Goal: Obtain resource: Obtain resource

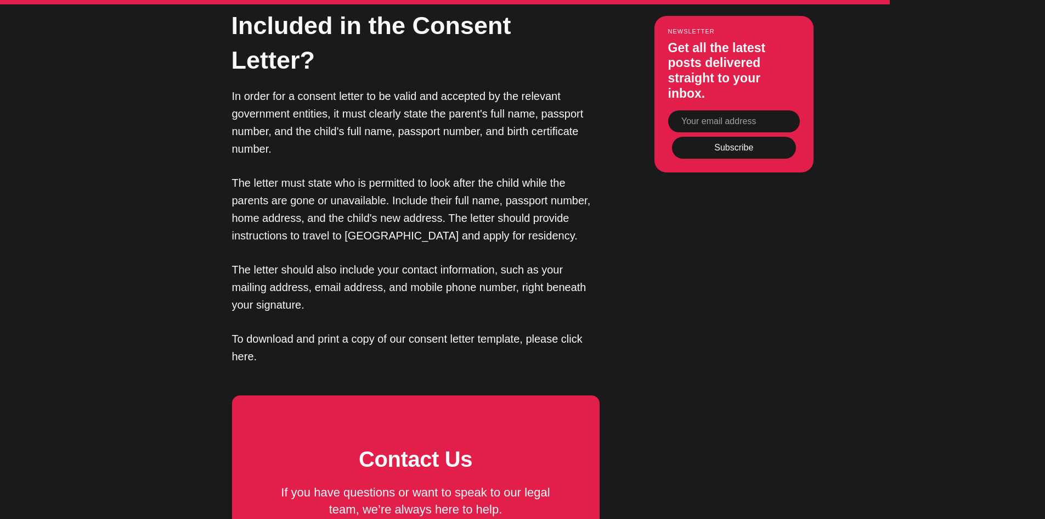
scroll to position [2524, 0]
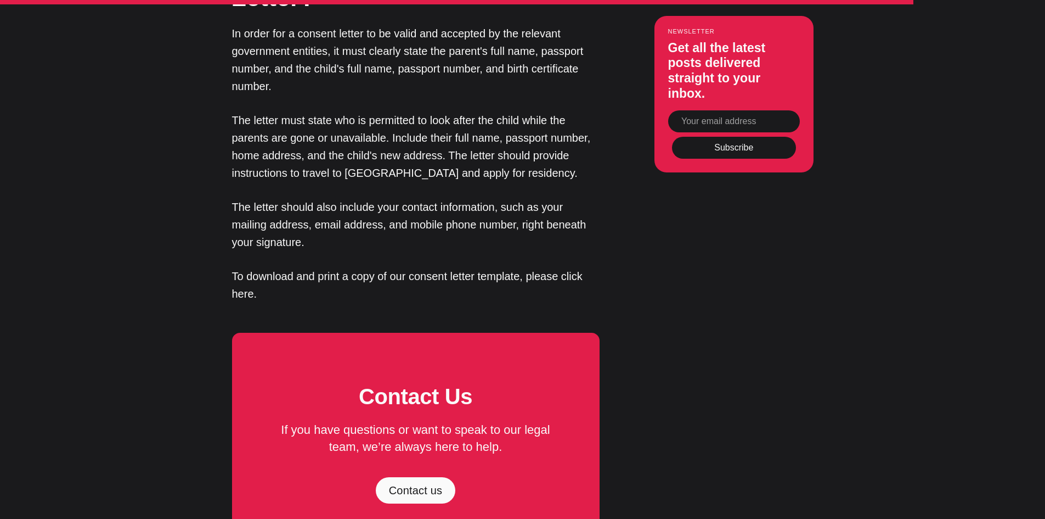
click at [578, 267] on p "To download and print a copy of our consent letter template, please click here." at bounding box center [416, 284] width 368 height 35
click at [245, 267] on p "To download and print a copy of our consent letter template, please click here." at bounding box center [416, 284] width 368 height 35
click at [260, 267] on p "To download and print a copy of our consent letter template, please click here." at bounding box center [416, 284] width 368 height 35
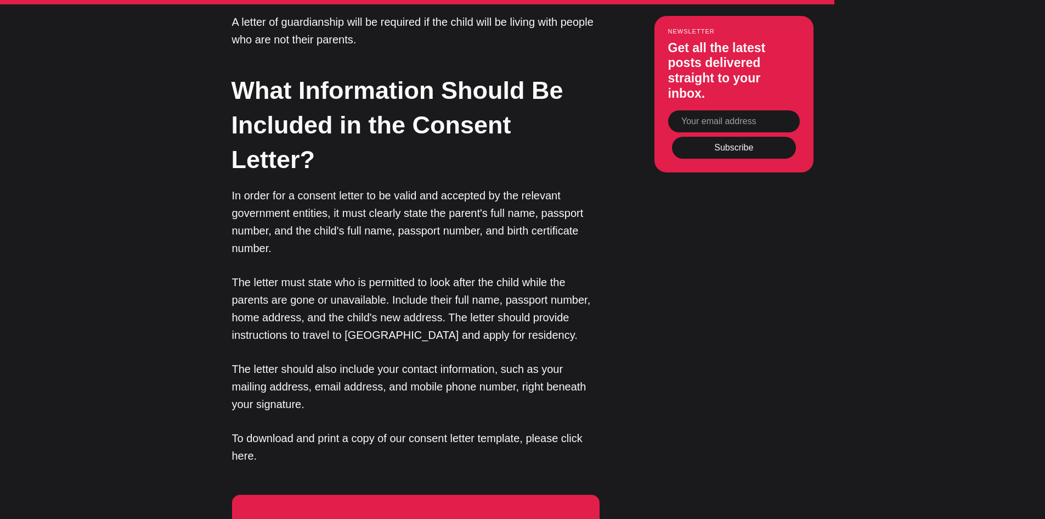
scroll to position [2359, 0]
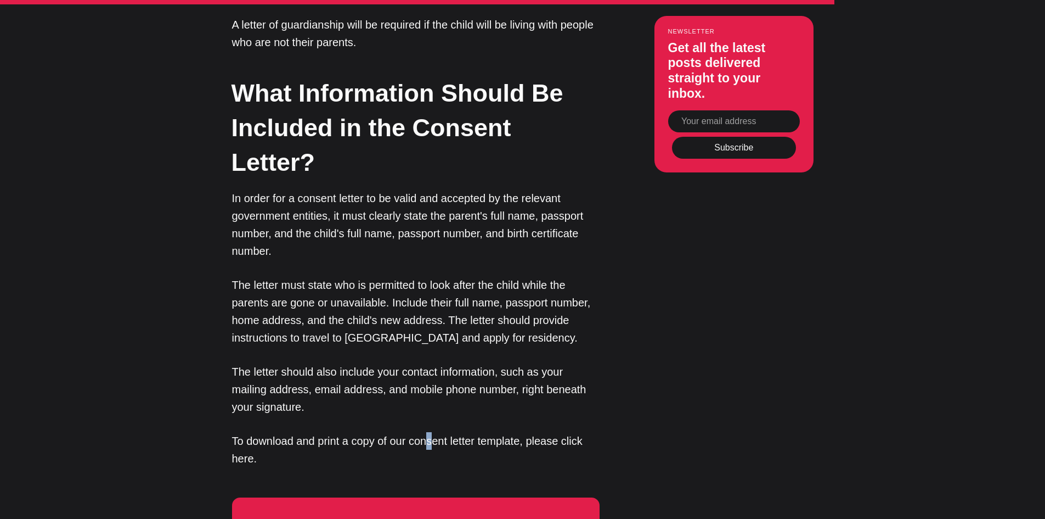
click at [504, 432] on p "To download and print a copy of our consent letter template, please click here." at bounding box center [416, 449] width 368 height 35
drag, startPoint x: 521, startPoint y: 340, endPoint x: 551, endPoint y: 346, distance: 30.7
click at [529, 432] on p "To download and print a copy of our consent letter template, please click here." at bounding box center [416, 449] width 368 height 35
drag, startPoint x: 551, startPoint y: 346, endPoint x: 562, endPoint y: 346, distance: 11.5
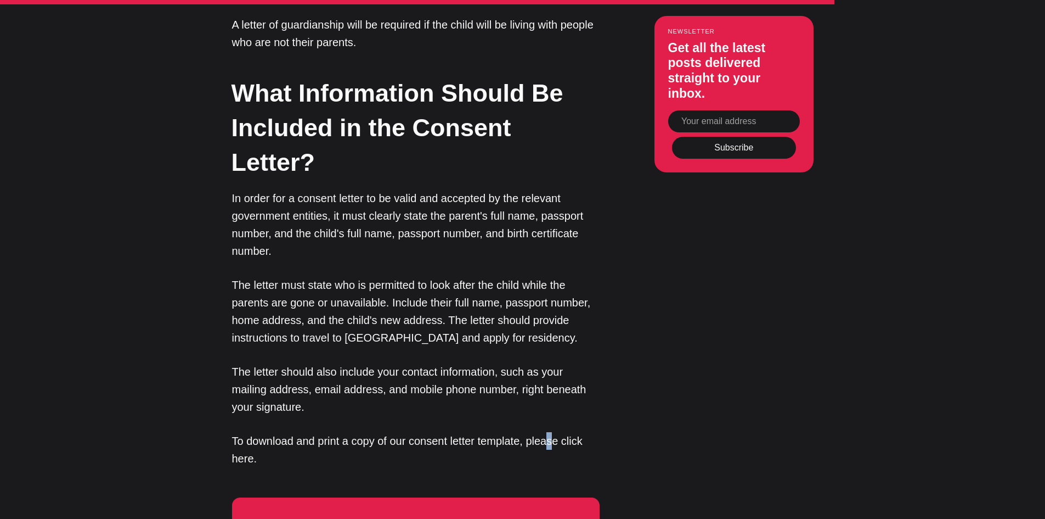
click at [556, 432] on p "To download and print a copy of our consent letter template, please click here." at bounding box center [416, 449] width 368 height 35
click at [566, 432] on p "To download and print a copy of our consent letter template, please click here." at bounding box center [416, 449] width 368 height 35
drag, startPoint x: 499, startPoint y: 342, endPoint x: 473, endPoint y: 342, distance: 25.8
click at [495, 432] on p "To download and print a copy of our consent letter template, please click here." at bounding box center [416, 449] width 368 height 35
click at [455, 432] on p "To download and print a copy of our consent letter template, please click here." at bounding box center [416, 449] width 368 height 35
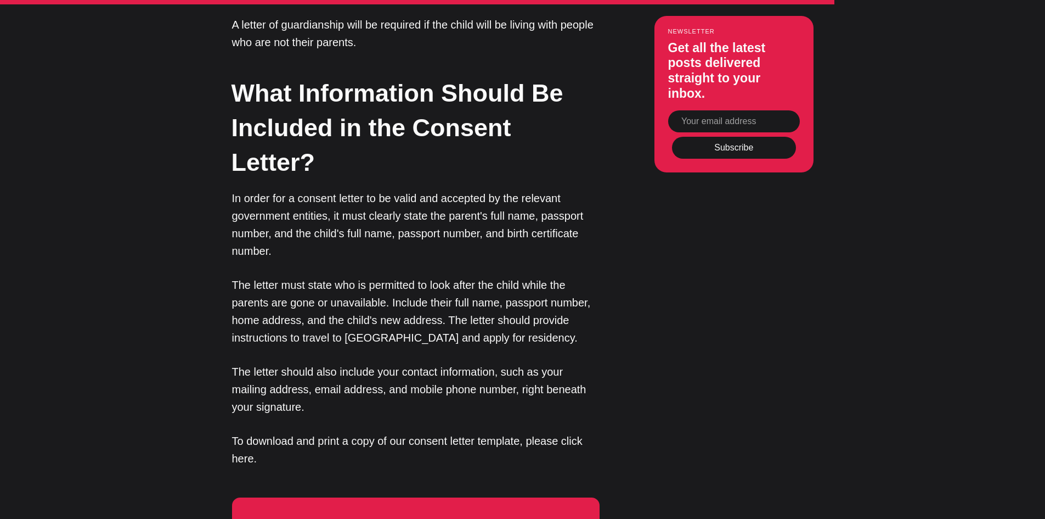
click at [404, 432] on p "To download and print a copy of our consent letter template, please click here." at bounding box center [416, 449] width 368 height 35
drag, startPoint x: 368, startPoint y: 341, endPoint x: 338, endPoint y: 339, distance: 30.2
click at [365, 432] on p "To download and print a copy of our consent letter template, please click here." at bounding box center [416, 449] width 368 height 35
click at [246, 432] on p "To download and print a copy of our consent letter template, please click here." at bounding box center [416, 449] width 368 height 35
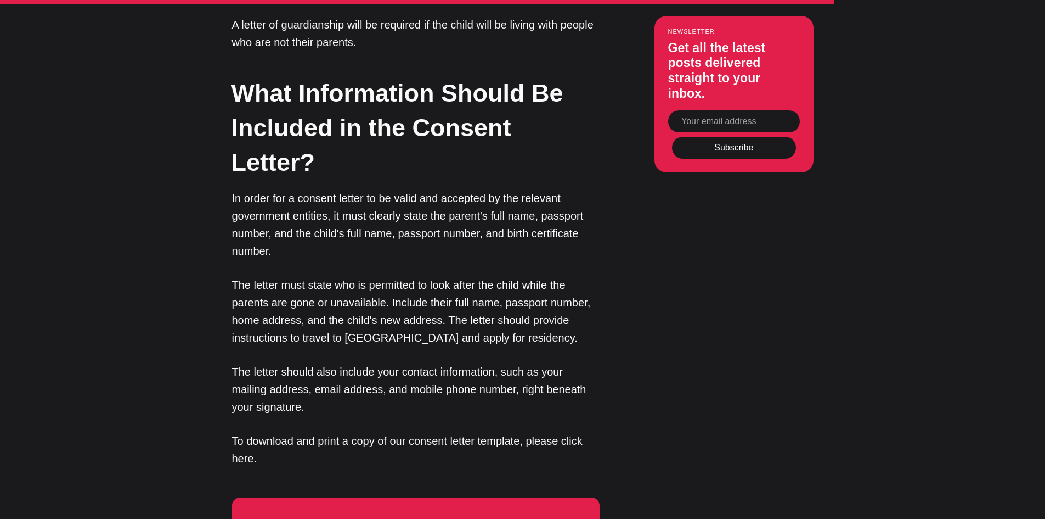
click at [550, 432] on p "To download and print a copy of our consent letter template, please click here." at bounding box center [416, 449] width 368 height 35
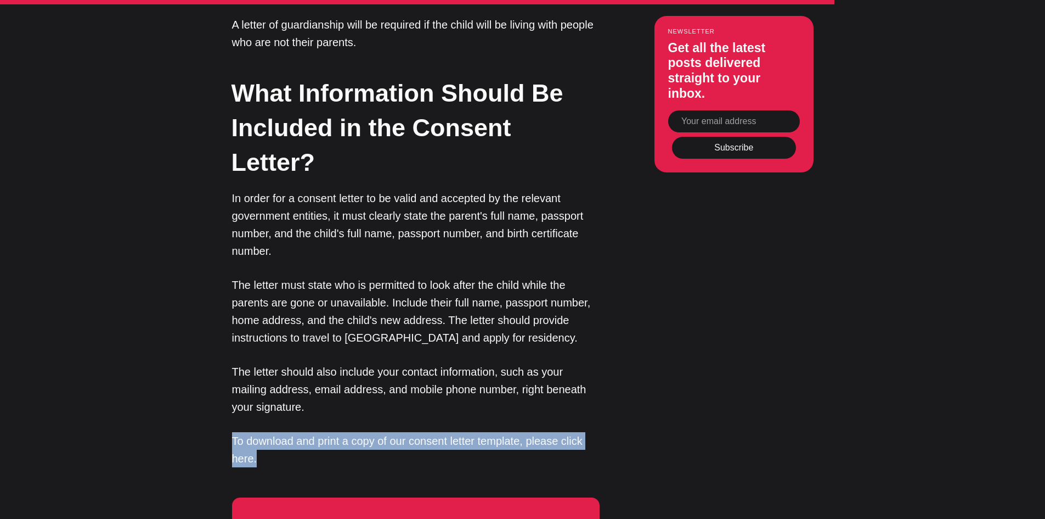
click at [550, 432] on p "To download and print a copy of our consent letter template, please click here." at bounding box center [416, 449] width 368 height 35
drag, startPoint x: 498, startPoint y: 337, endPoint x: 458, endPoint y: 341, distance: 40.2
click at [496, 432] on p "To download and print a copy of our consent letter template, please click here." at bounding box center [416, 449] width 368 height 35
click at [267, 432] on p "To download and print a copy of our consent letter template, please click here." at bounding box center [416, 449] width 368 height 35
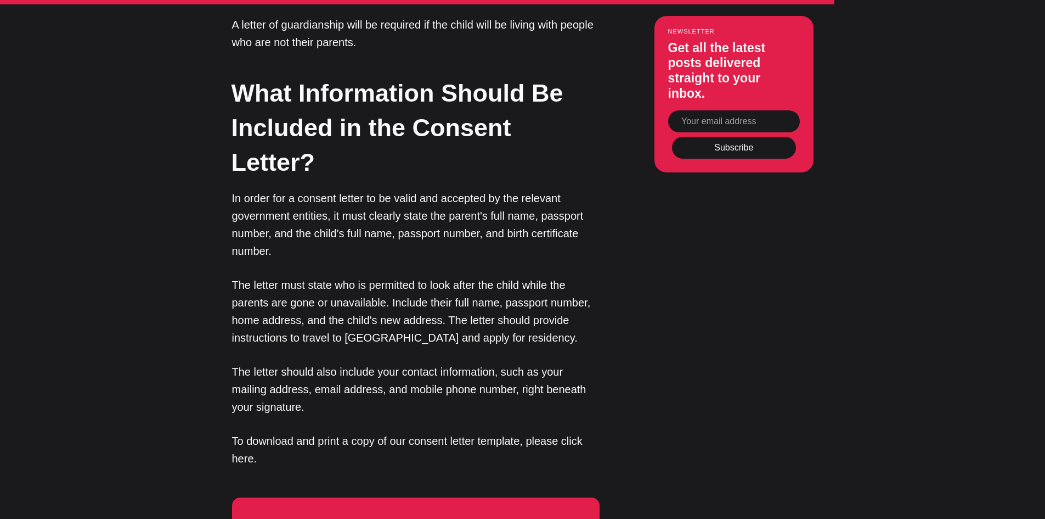
click at [257, 432] on p "To download and print a copy of our consent letter template, please click here." at bounding box center [416, 449] width 368 height 35
drag, startPoint x: 245, startPoint y: 346, endPoint x: 232, endPoint y: 344, distance: 13.8
click at [238, 432] on p "To download and print a copy of our consent letter template, please click here." at bounding box center [416, 449] width 368 height 35
click at [232, 432] on p "To download and print a copy of our consent letter template, please click here." at bounding box center [416, 449] width 368 height 35
click at [263, 432] on p "To download and print a copy of our consent letter template, please click here." at bounding box center [416, 449] width 368 height 35
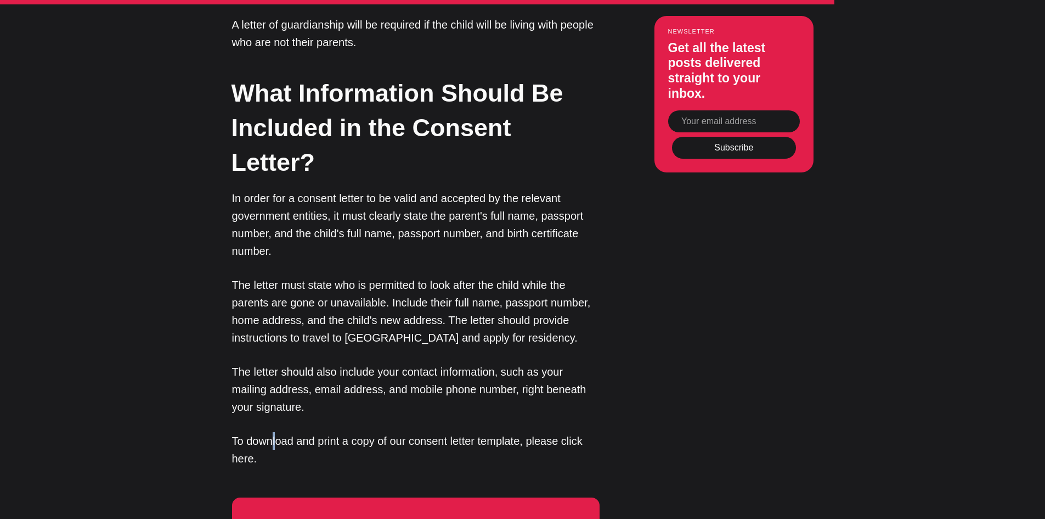
click at [289, 432] on p "To download and print a copy of our consent letter template, please click here." at bounding box center [416, 449] width 368 height 35
drag, startPoint x: 318, startPoint y: 339, endPoint x: 332, endPoint y: 339, distance: 14.3
click at [332, 432] on p "To download and print a copy of our consent letter template, please click here." at bounding box center [416, 449] width 368 height 35
click at [384, 432] on p "To download and print a copy of our consent letter template, please click here." at bounding box center [416, 449] width 368 height 35
drag, startPoint x: 407, startPoint y: 339, endPoint x: 427, endPoint y: 338, distance: 20.9
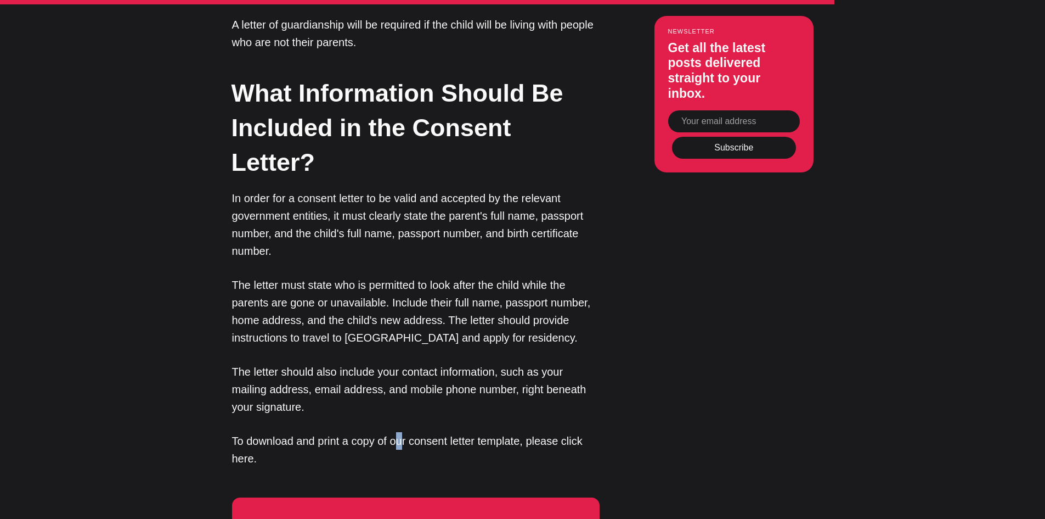
click at [413, 432] on p "To download and print a copy of our consent letter template, please click here." at bounding box center [416, 449] width 368 height 35
drag, startPoint x: 436, startPoint y: 338, endPoint x: 473, endPoint y: 339, distance: 36.8
click at [447, 432] on p "To download and print a copy of our consent letter template, please click here." at bounding box center [416, 449] width 368 height 35
drag, startPoint x: 487, startPoint y: 340, endPoint x: 510, endPoint y: 342, distance: 23.7
click at [499, 432] on p "To download and print a copy of our consent letter template, please click here." at bounding box center [416, 449] width 368 height 35
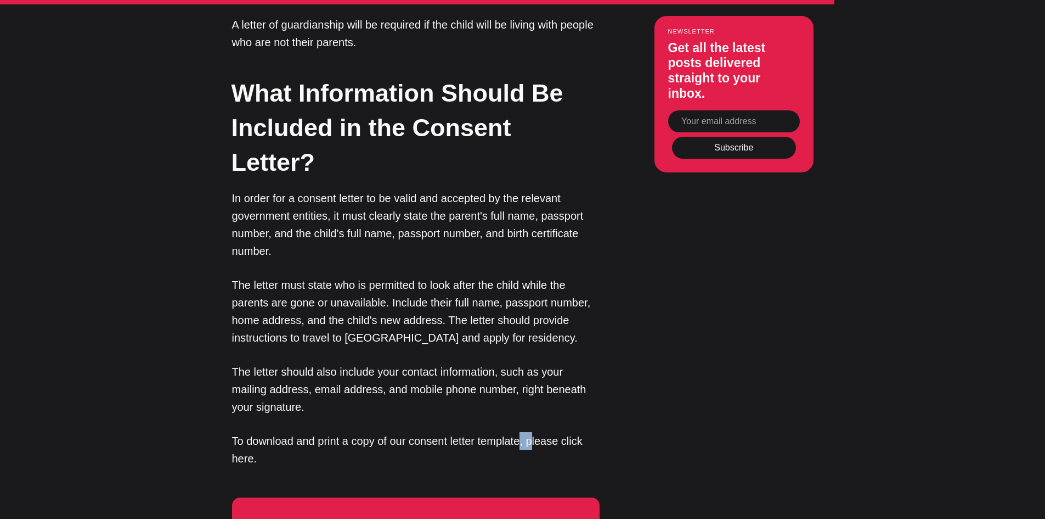
click at [540, 432] on p "To download and print a copy of our consent letter template, please click here." at bounding box center [416, 449] width 368 height 35
click at [560, 432] on p "To download and print a copy of our consent letter template, please click here." at bounding box center [416, 449] width 368 height 35
click at [562, 432] on p "To download and print a copy of our consent letter template, please click here." at bounding box center [416, 449] width 368 height 35
drag, startPoint x: 539, startPoint y: 348, endPoint x: 582, endPoint y: 339, distance: 43.8
click at [538, 432] on p "To download and print a copy of our consent letter template, please click here." at bounding box center [416, 449] width 368 height 35
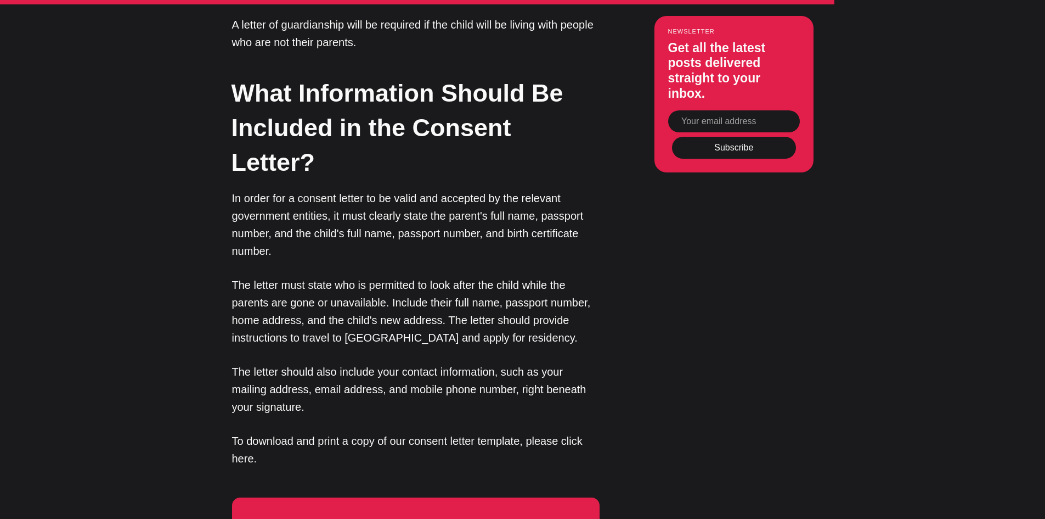
click at [582, 432] on p "To download and print a copy of our consent letter template, please click here." at bounding box center [416, 449] width 368 height 35
drag, startPoint x: 535, startPoint y: 352, endPoint x: 408, endPoint y: 354, distance: 127.3
click at [516, 432] on p "To download and print a copy of our consent letter template, please click here." at bounding box center [416, 449] width 368 height 35
drag, startPoint x: 307, startPoint y: 370, endPoint x: 318, endPoint y: 369, distance: 11.1
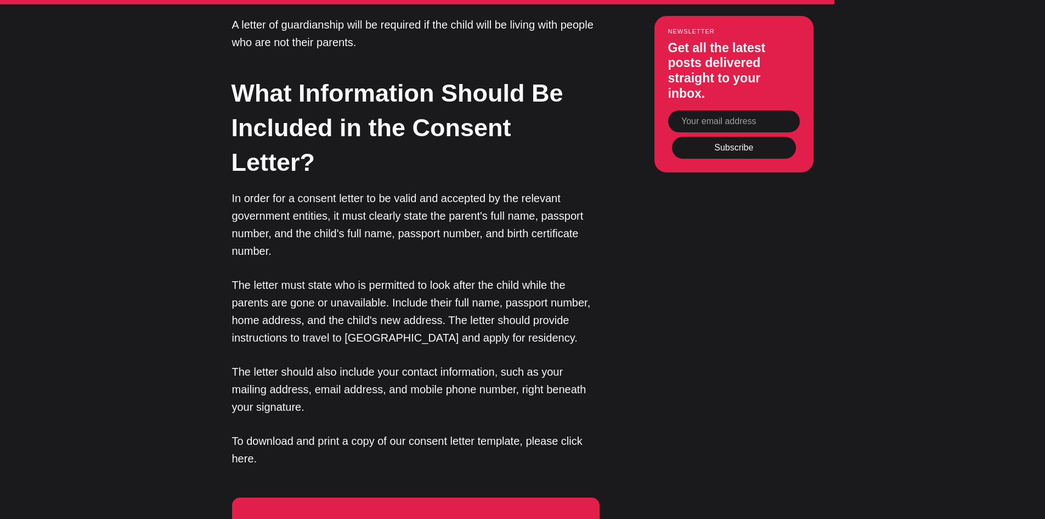
drag, startPoint x: 325, startPoint y: 368, endPoint x: 339, endPoint y: 365, distance: 13.5
click at [329, 432] on p "To download and print a copy of our consent letter template, please click here." at bounding box center [416, 449] width 368 height 35
drag, startPoint x: 339, startPoint y: 365, endPoint x: 352, endPoint y: 364, distance: 13.3
click at [345, 432] on p "To download and print a copy of our consent letter template, please click here." at bounding box center [416, 449] width 368 height 35
click at [367, 432] on p "To download and print a copy of our consent letter template, please click here." at bounding box center [416, 449] width 368 height 35
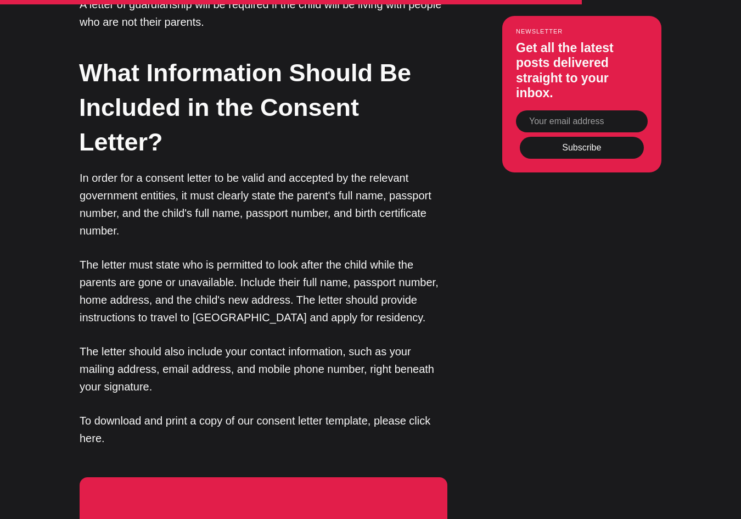
scroll to position [2250, 0]
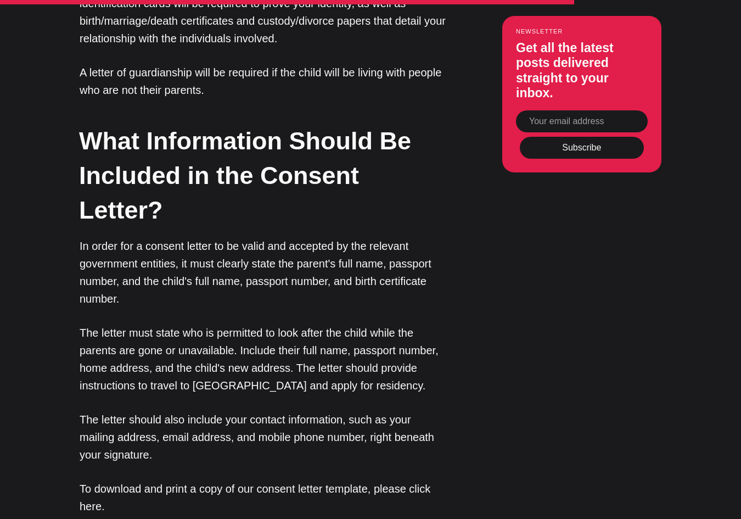
click at [371, 324] on p "The letter must state who is permitted to look after the child while the parent…" at bounding box center [264, 359] width 368 height 70
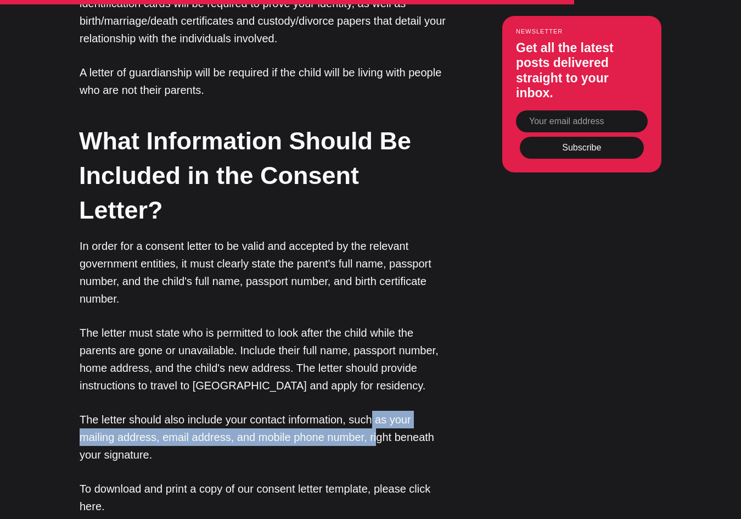
click at [379, 410] on p "The letter should also include your contact information, such as your mailing a…" at bounding box center [264, 436] width 368 height 53
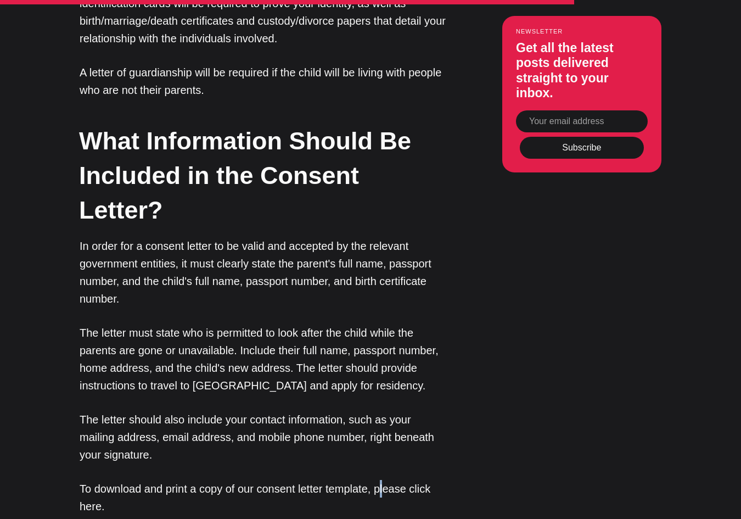
drag, startPoint x: 387, startPoint y: 377, endPoint x: 407, endPoint y: 399, distance: 30.3
click at [409, 480] on p "To download and print a copy of our consent letter template, please click here." at bounding box center [264, 497] width 368 height 35
drag, startPoint x: 401, startPoint y: 404, endPoint x: 339, endPoint y: 398, distance: 62.3
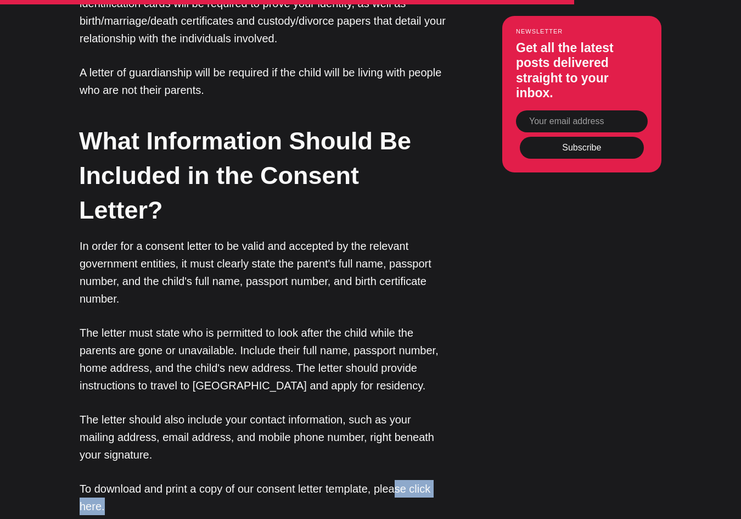
click at [388, 480] on p "To download and print a copy of our consent letter template, please click here." at bounding box center [264, 497] width 368 height 35
drag, startPoint x: 313, startPoint y: 400, endPoint x: 264, endPoint y: 401, distance: 49.4
click at [293, 480] on p "To download and print a copy of our consent letter template, please click here." at bounding box center [264, 497] width 368 height 35
drag, startPoint x: 229, startPoint y: 402, endPoint x: 207, endPoint y: 393, distance: 23.1
click at [227, 480] on p "To download and print a copy of our consent letter template, please click here." at bounding box center [264, 497] width 368 height 35
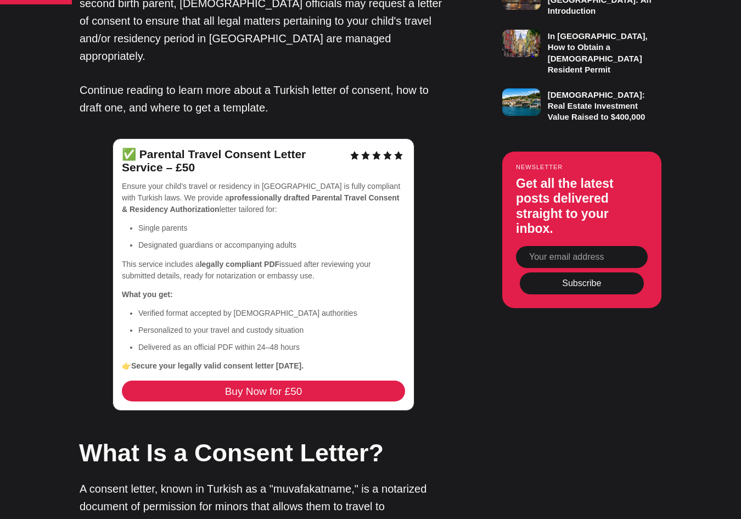
scroll to position [768, 0]
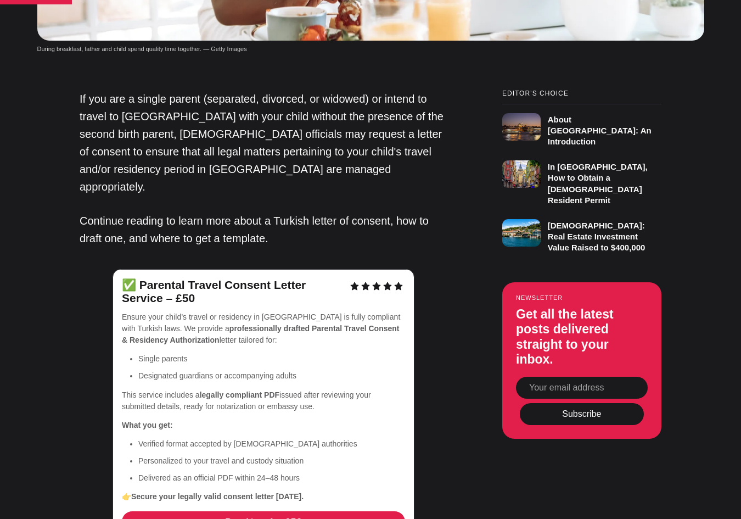
click at [317, 311] on p "Ensure your child’s travel or residency in [GEOGRAPHIC_DATA] is fully compliant…" at bounding box center [263, 328] width 283 height 35
click at [388, 281] on icon at bounding box center [388, 285] width 8 height 8
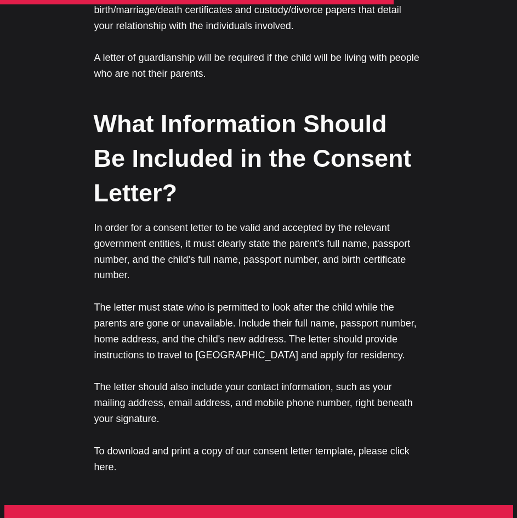
scroll to position [2030, 0]
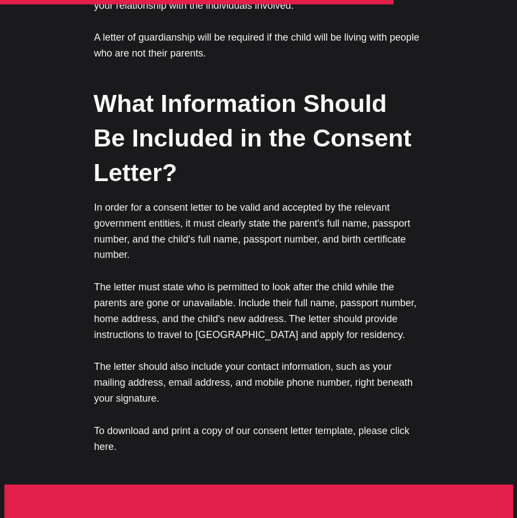
click at [269, 200] on p "In order for a consent letter to be valid and accepted by the relevant governme…" at bounding box center [258, 231] width 329 height 63
click at [378, 200] on p "In order for a consent letter to be valid and accepted by the relevant governme…" at bounding box center [258, 231] width 329 height 63
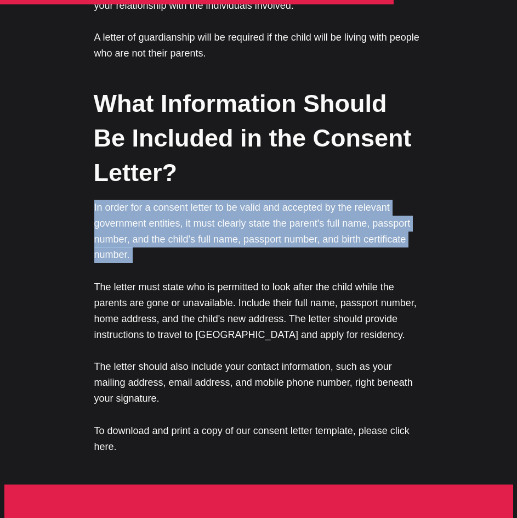
click at [378, 200] on p "In order for a consent letter to be valid and accepted by the relevant governme…" at bounding box center [258, 231] width 329 height 63
click at [377, 200] on p "In order for a consent letter to be valid and accepted by the relevant governme…" at bounding box center [258, 231] width 329 height 63
click at [373, 200] on p "In order for a consent letter to be valid and accepted by the relevant governme…" at bounding box center [258, 231] width 329 height 63
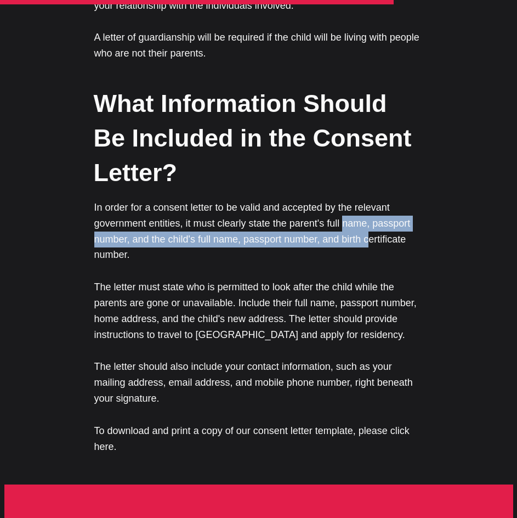
drag, startPoint x: 345, startPoint y: 170, endPoint x: 379, endPoint y: 183, distance: 36.7
click at [375, 200] on p "In order for a consent letter to be valid and accepted by the relevant governme…" at bounding box center [258, 231] width 329 height 63
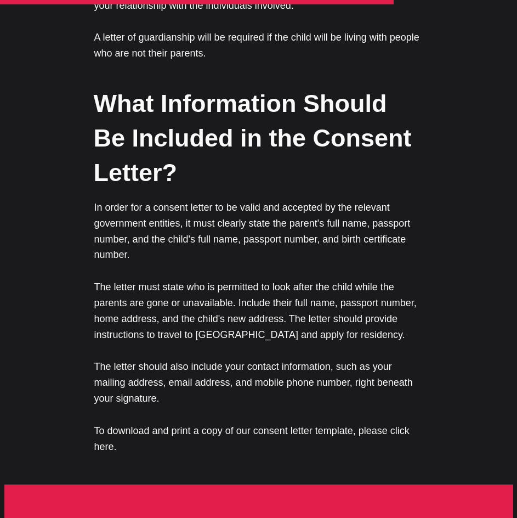
click at [381, 200] on p "In order for a consent letter to be valid and accepted by the relevant governme…" at bounding box center [258, 231] width 329 height 63
click at [124, 279] on p "The letter must state who is permitted to look after the child while the parent…" at bounding box center [258, 310] width 329 height 63
click at [215, 279] on p "The letter must state who is permitted to look after the child while the parent…" at bounding box center [258, 310] width 329 height 63
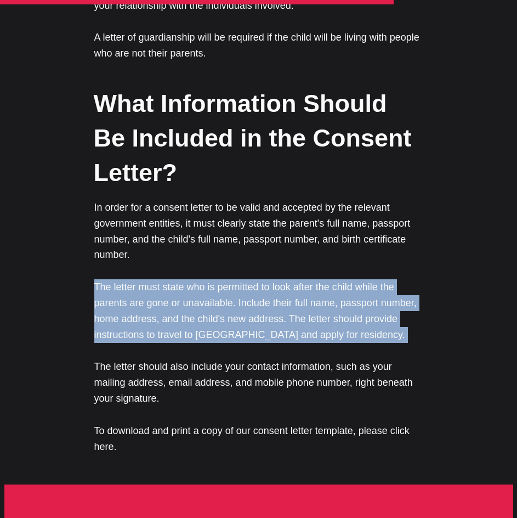
click at [215, 279] on p "The letter must state who is permitted to look after the child while the parent…" at bounding box center [258, 310] width 329 height 63
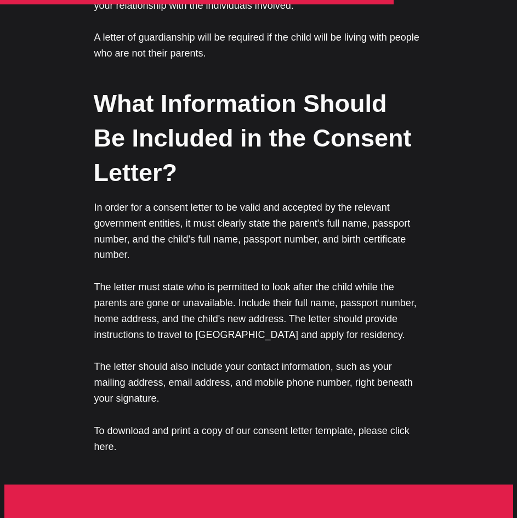
click at [306, 279] on p "The letter must state who is permitted to look after the child while the parent…" at bounding box center [258, 310] width 329 height 63
click at [309, 279] on p "The letter must state who is permitted to look after the child while the parent…" at bounding box center [258, 310] width 329 height 63
click at [380, 279] on p "The letter must state who is permitted to look after the child while the parent…" at bounding box center [258, 310] width 329 height 63
click at [140, 279] on p "The letter must state who is permitted to look after the child while the parent…" at bounding box center [258, 310] width 329 height 63
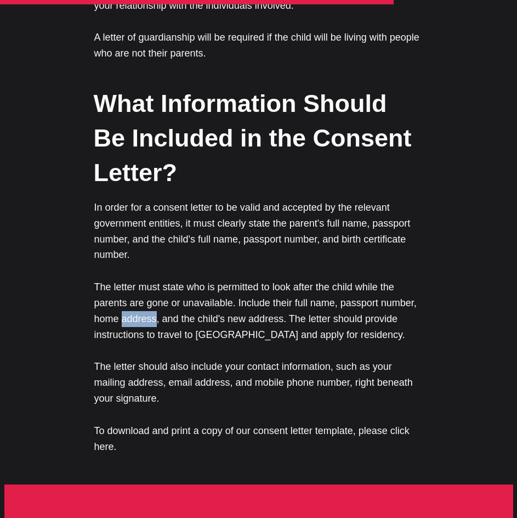
click at [140, 279] on p "The letter must state who is permitted to look after the child while the parent…" at bounding box center [258, 310] width 329 height 63
click at [234, 279] on p "The letter must state who is permitted to look after the child while the parent…" at bounding box center [258, 310] width 329 height 63
click at [235, 279] on p "The letter must state who is permitted to look after the child while the parent…" at bounding box center [258, 310] width 329 height 63
click at [145, 359] on p "The letter should also include your contact information, such as your mailing a…" at bounding box center [258, 382] width 329 height 47
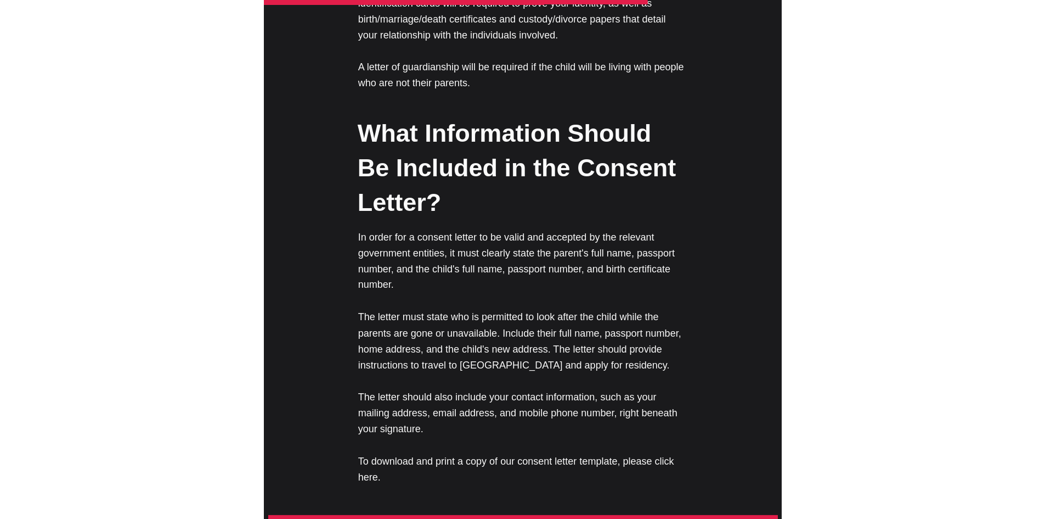
scroll to position [1975, 0]
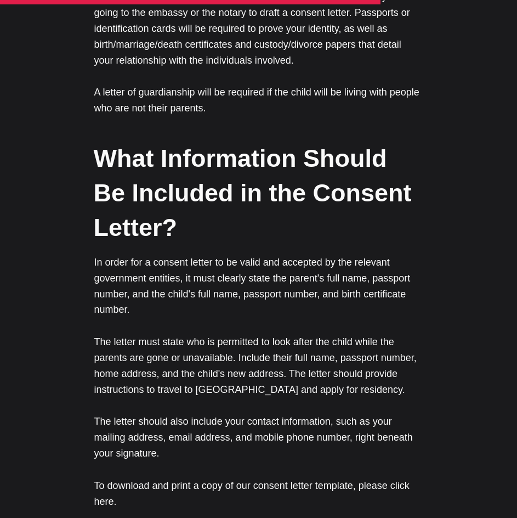
click at [274, 255] on p "In order for a consent letter to be valid and accepted by the relevant governme…" at bounding box center [258, 286] width 329 height 63
drag, startPoint x: 346, startPoint y: 230, endPoint x: 405, endPoint y: 236, distance: 60.1
click at [405, 255] on p "In order for a consent letter to be valid and accepted by the relevant governme…" at bounding box center [258, 286] width 329 height 63
